Goal: Task Accomplishment & Management: Use online tool/utility

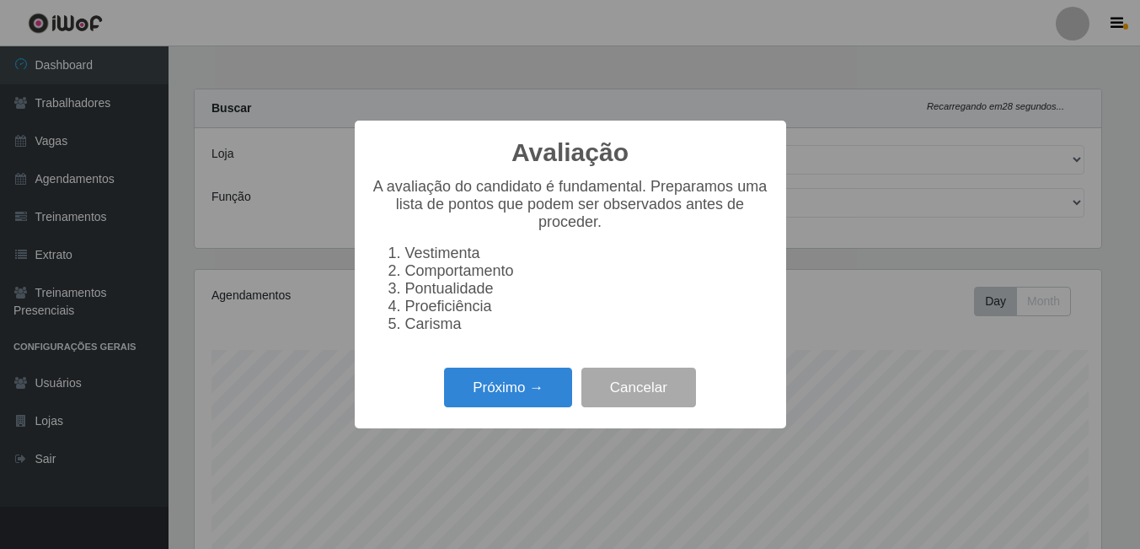
select select "471"
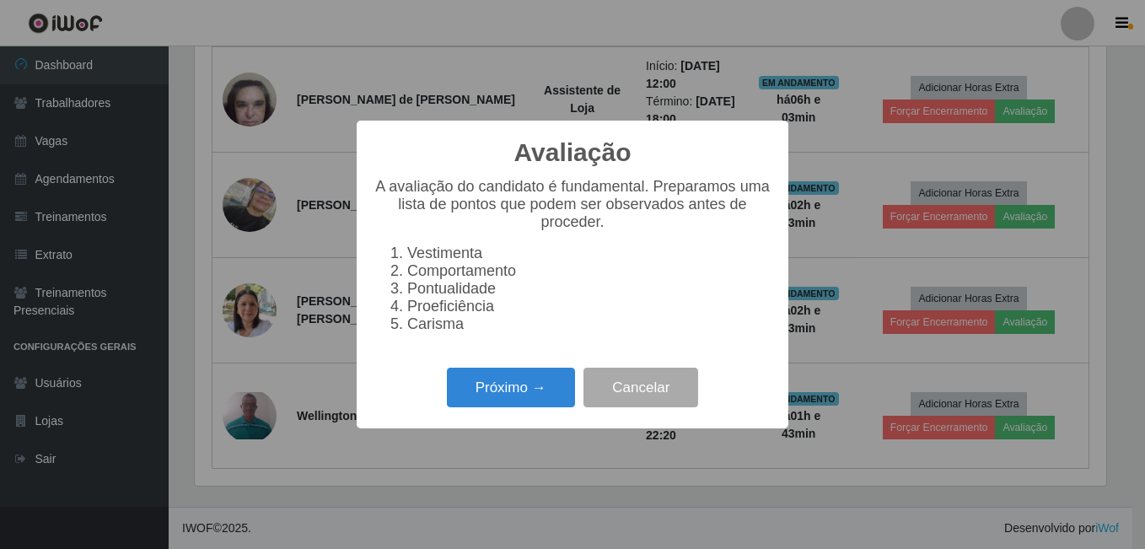
scroll to position [350, 911]
click at [550, 396] on button "Próximo →" at bounding box center [511, 387] width 128 height 40
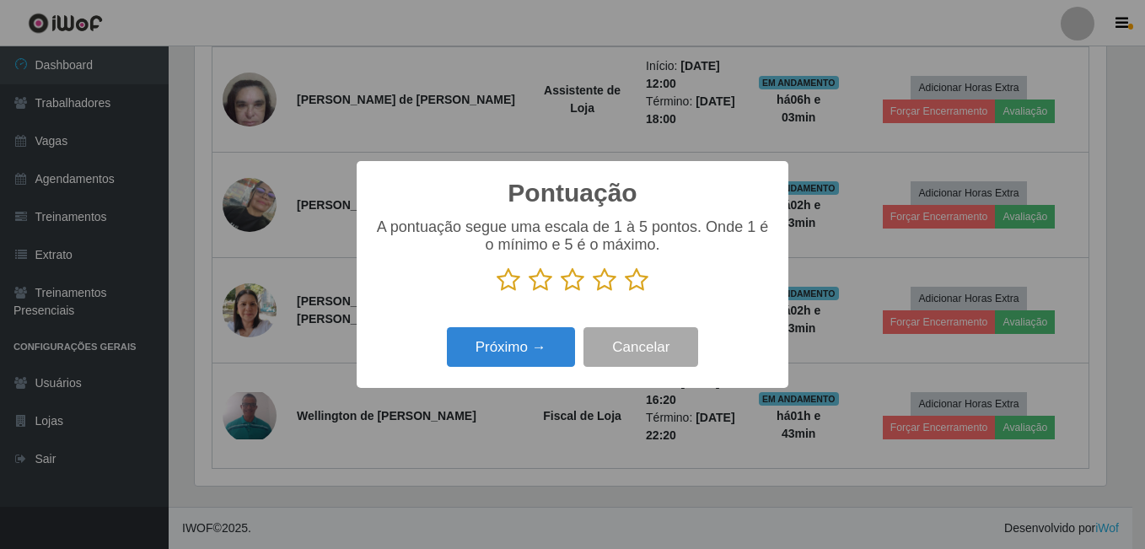
scroll to position [842482, 841920]
click at [635, 283] on icon at bounding box center [637, 279] width 24 height 25
click at [625, 292] on input "radio" at bounding box center [625, 292] width 0 height 0
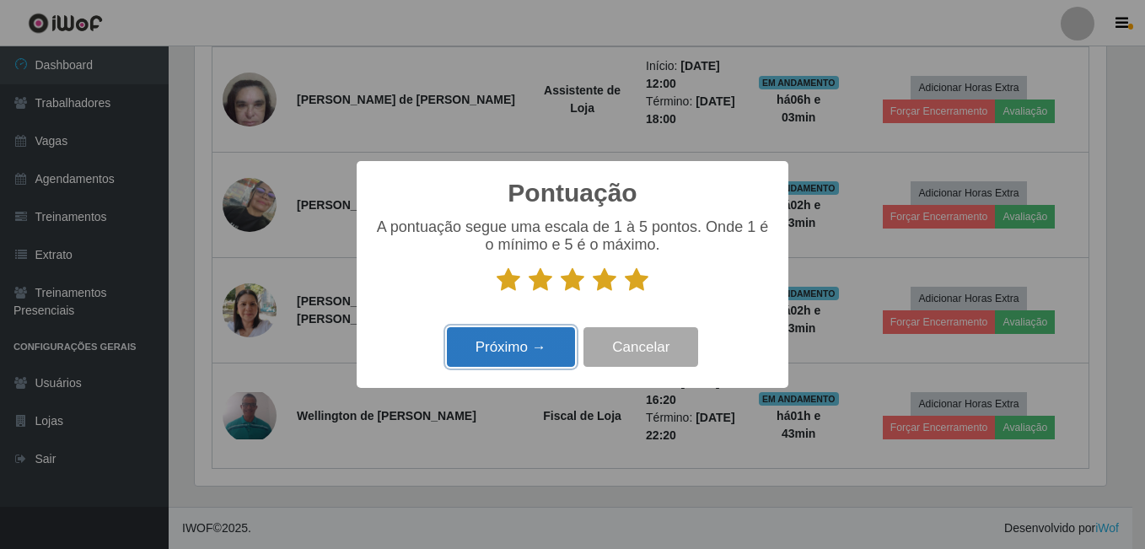
click at [480, 355] on button "Próximo →" at bounding box center [511, 347] width 128 height 40
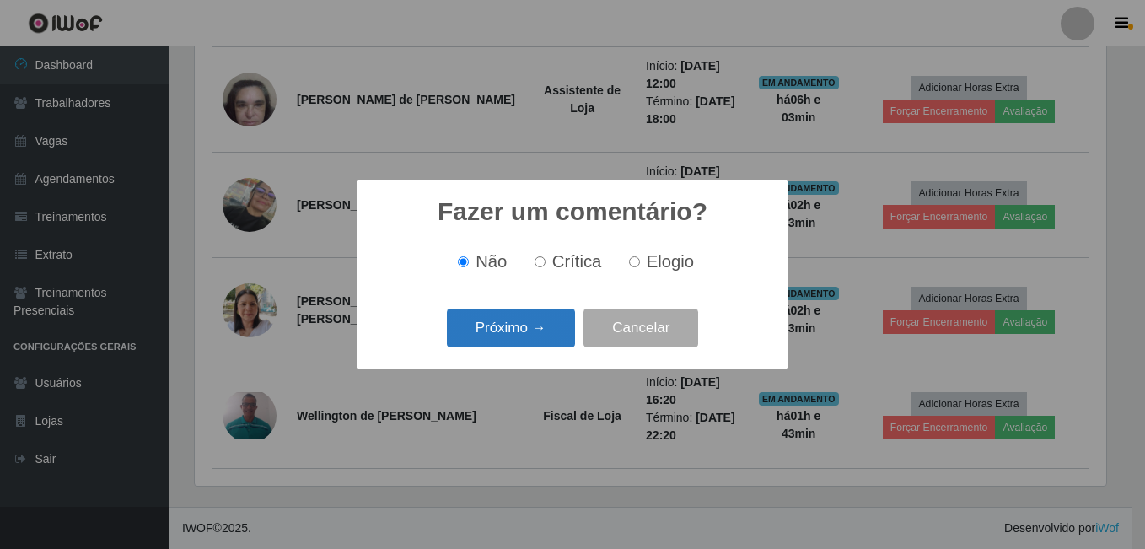
click at [510, 335] on button "Próximo →" at bounding box center [511, 328] width 128 height 40
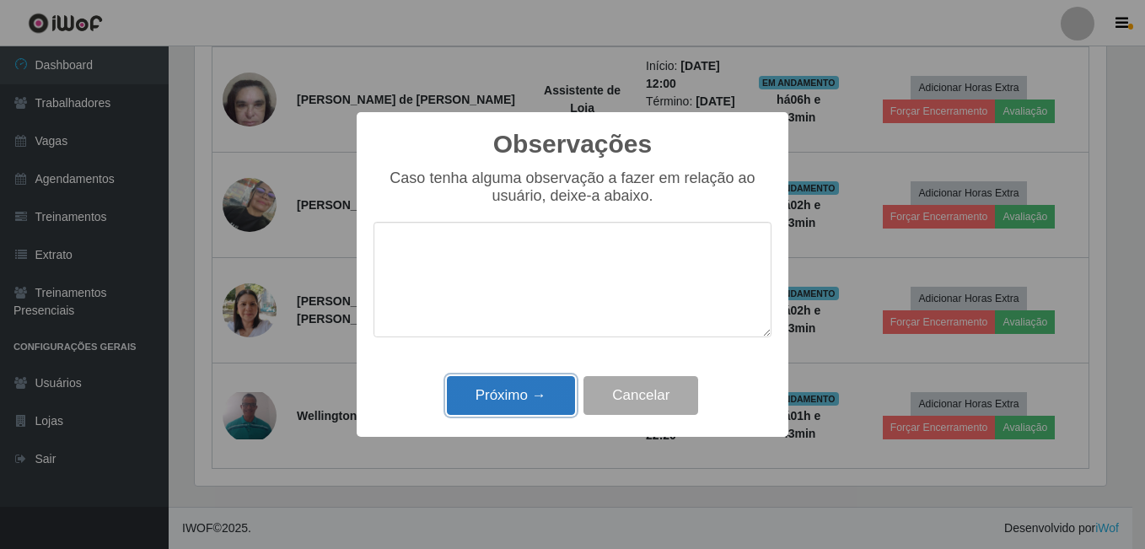
click at [519, 394] on button "Próximo →" at bounding box center [511, 396] width 128 height 40
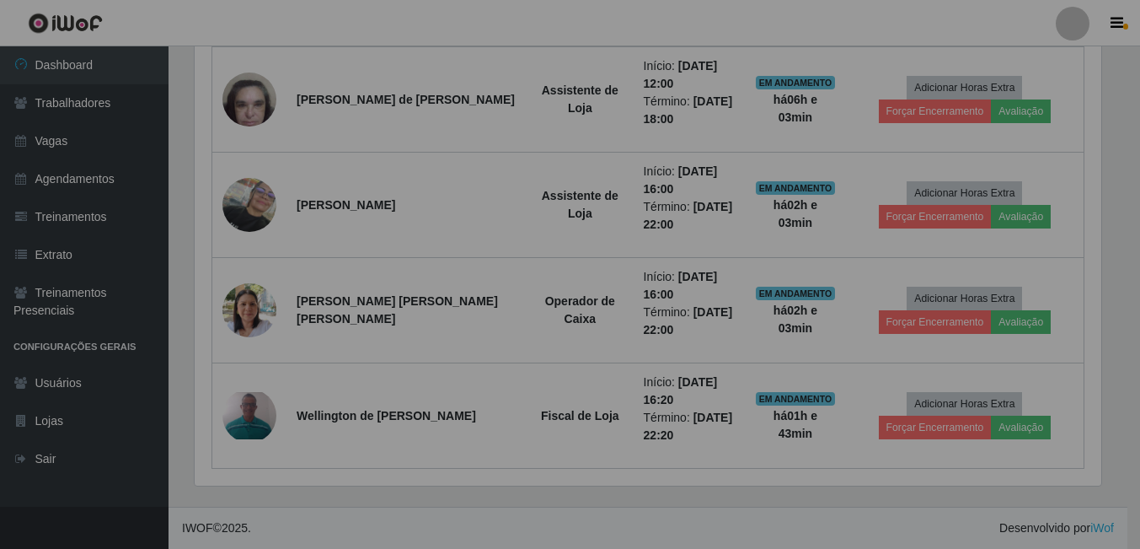
scroll to position [350, 920]
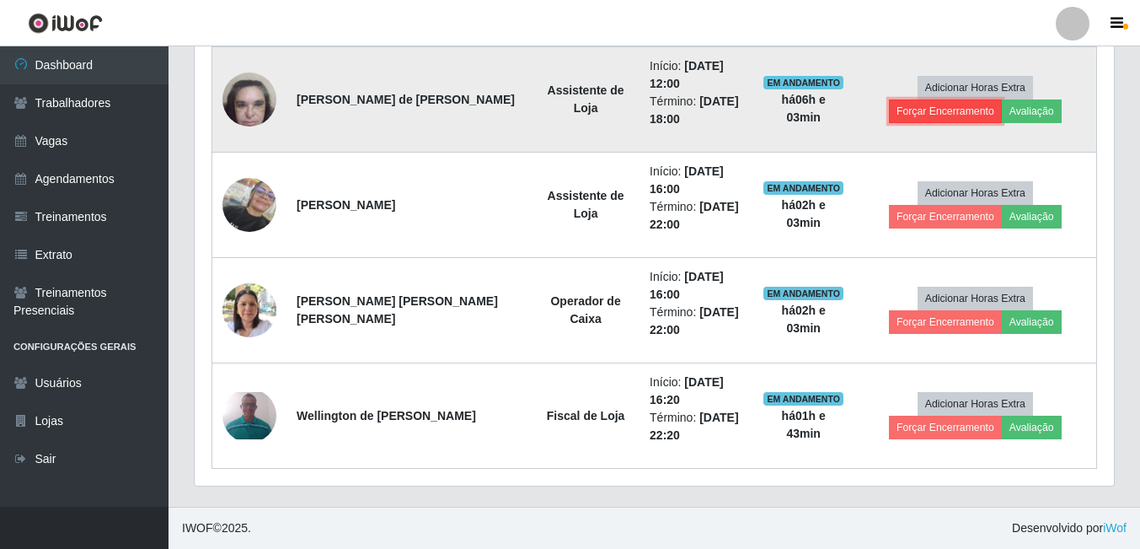
click at [1002, 99] on button "Forçar Encerramento" at bounding box center [945, 111] width 113 height 24
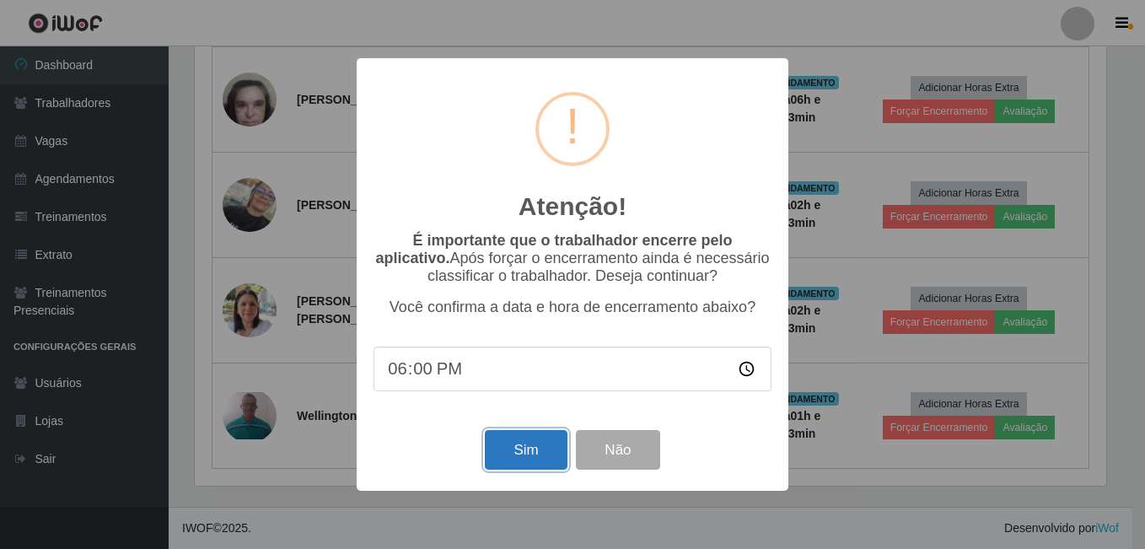
click at [536, 451] on button "Sim" at bounding box center [526, 450] width 82 height 40
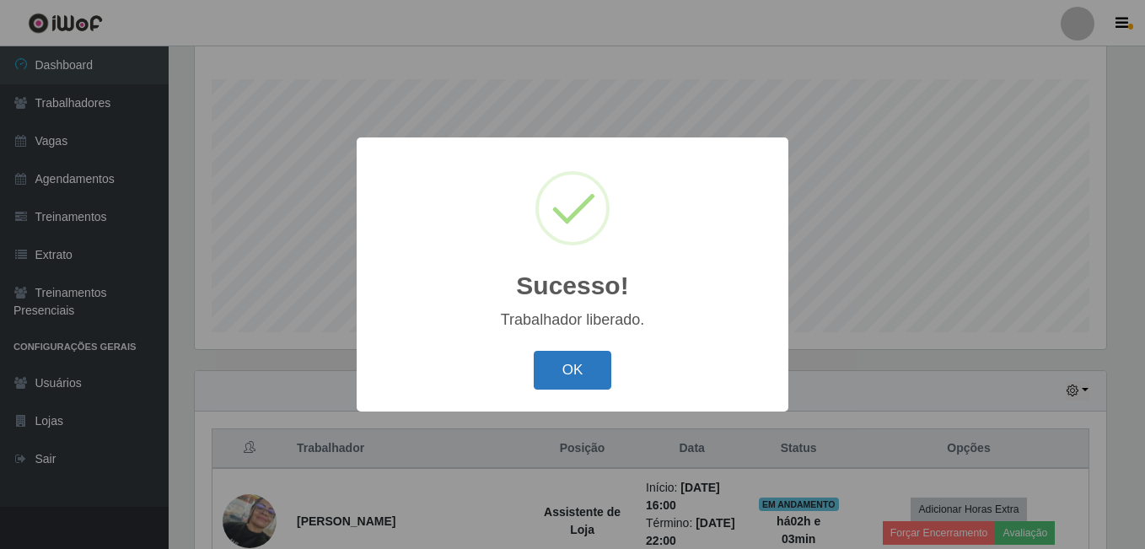
click at [581, 370] on button "OK" at bounding box center [573, 371] width 78 height 40
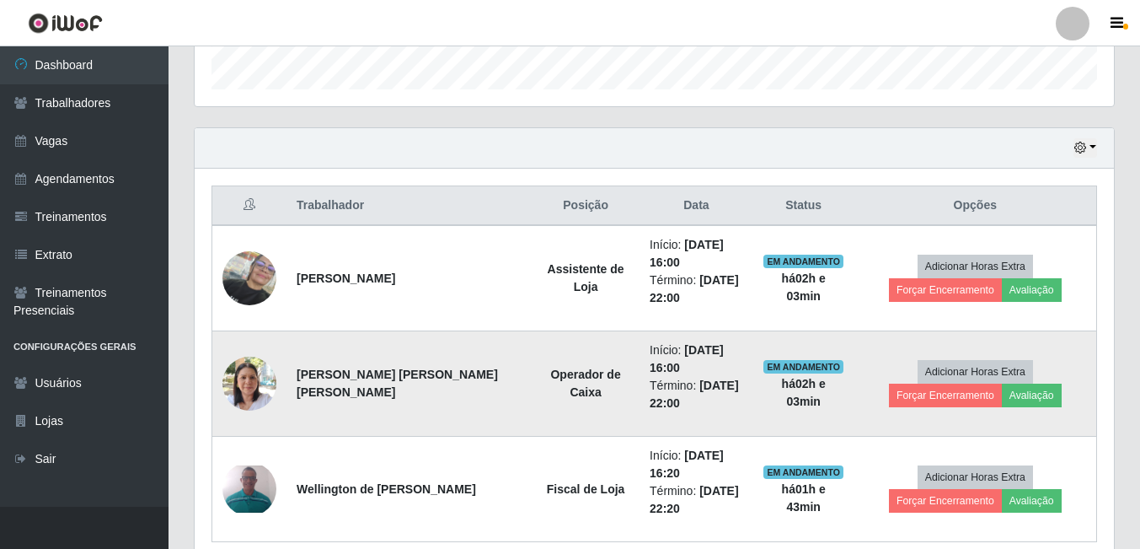
scroll to position [587, 0]
